Goal: Find specific page/section: Find specific page/section

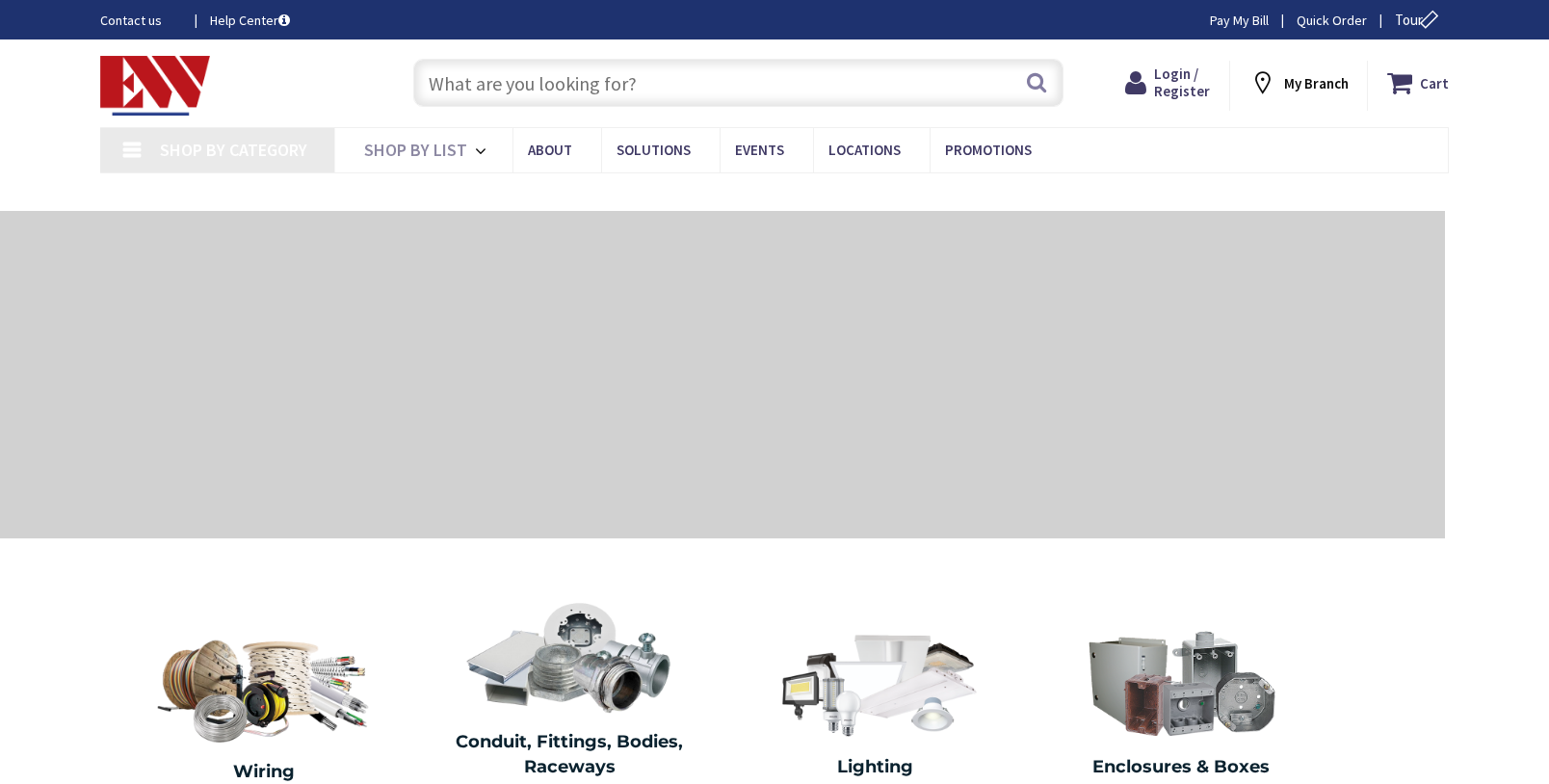
click at [546, 92] on input "text" at bounding box center [739, 82] width 650 height 48
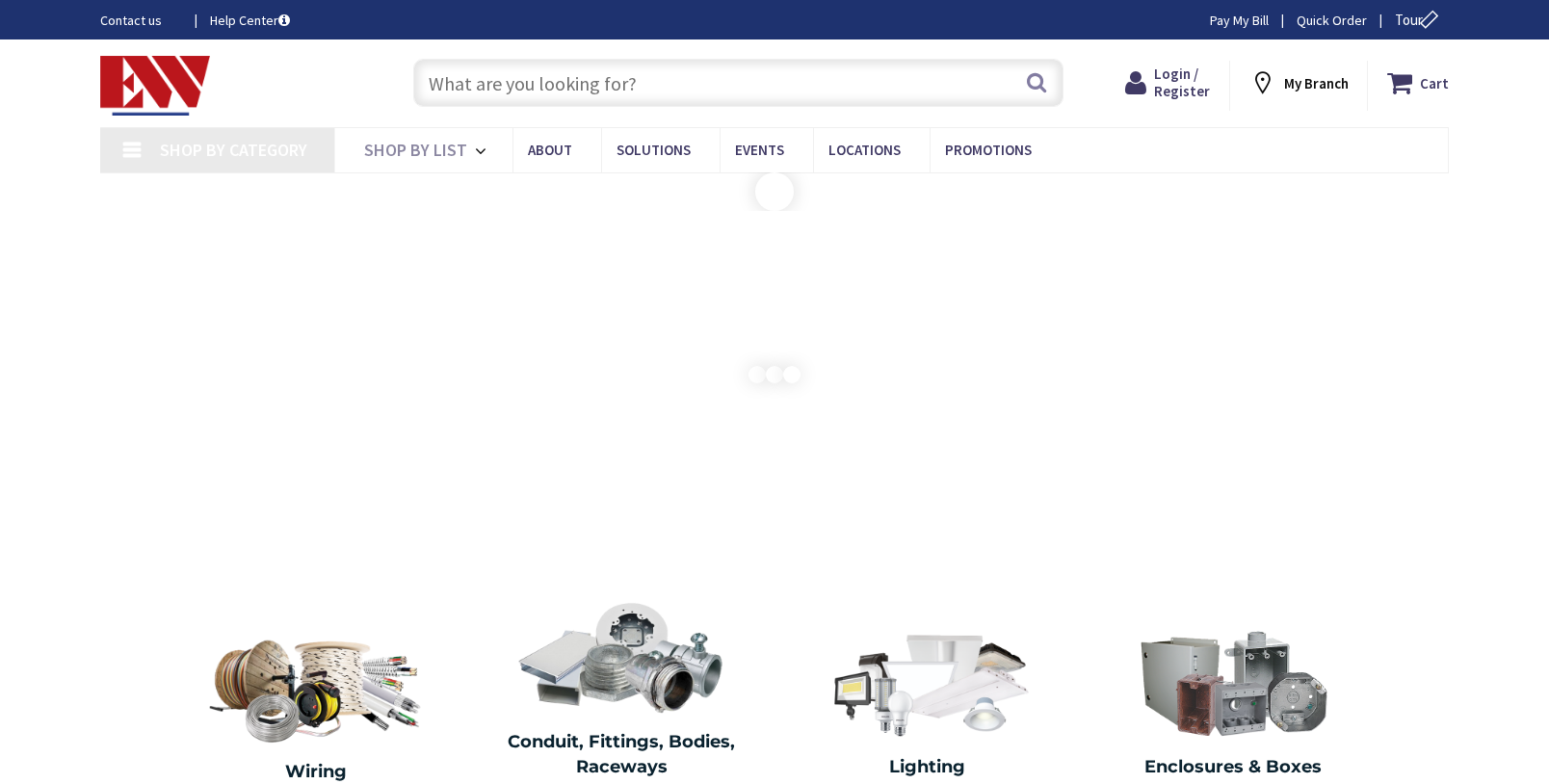
paste input "U5137-O-150S-FMG"
type input "U5137-O-150S-FMG"
